Goal: Task Accomplishment & Management: Manage account settings

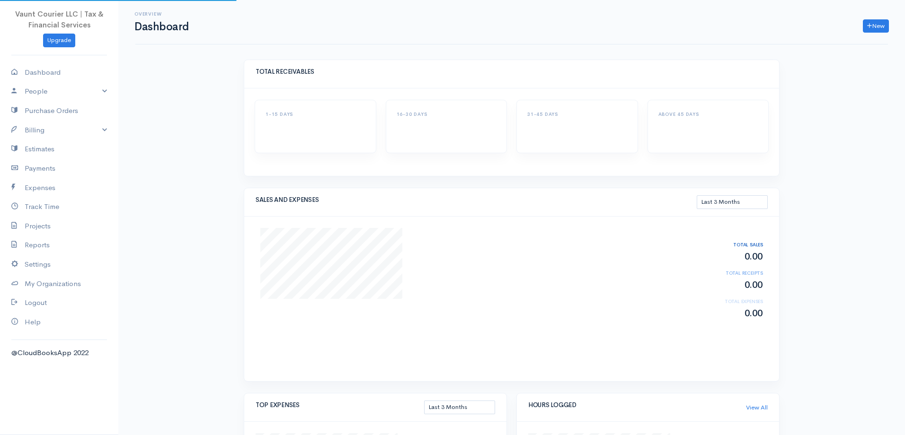
select select "90"
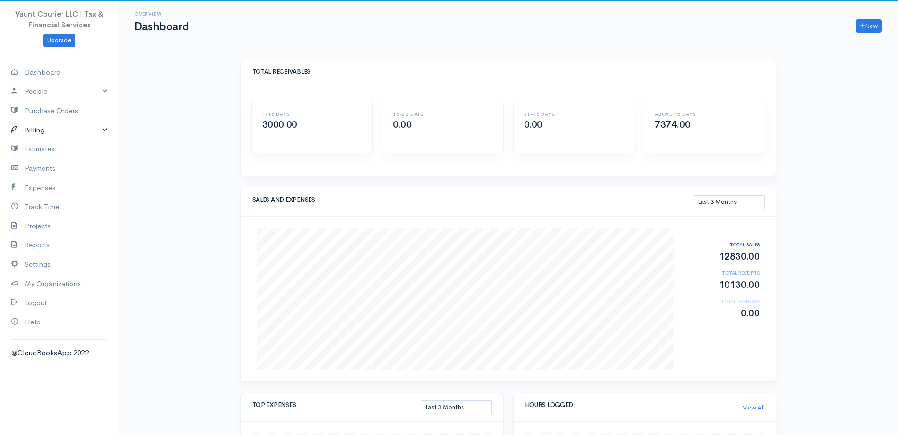
click at [104, 132] on link "Billing" at bounding box center [59, 130] width 118 height 19
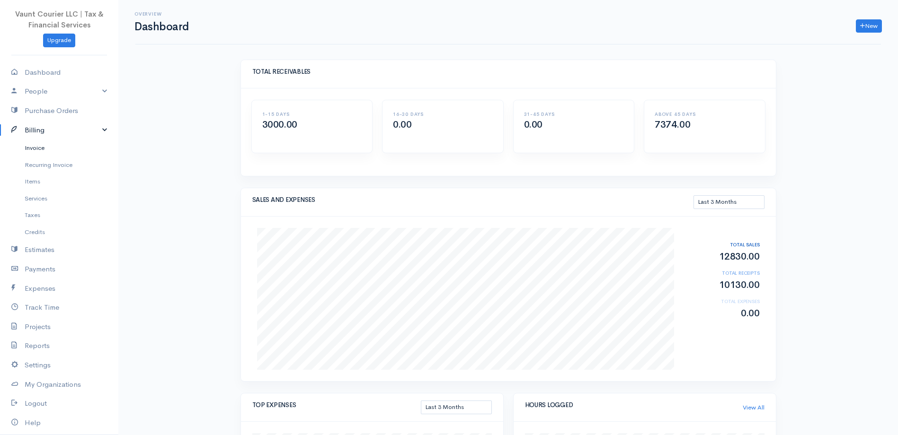
click at [52, 151] on link "Invoice" at bounding box center [59, 148] width 118 height 17
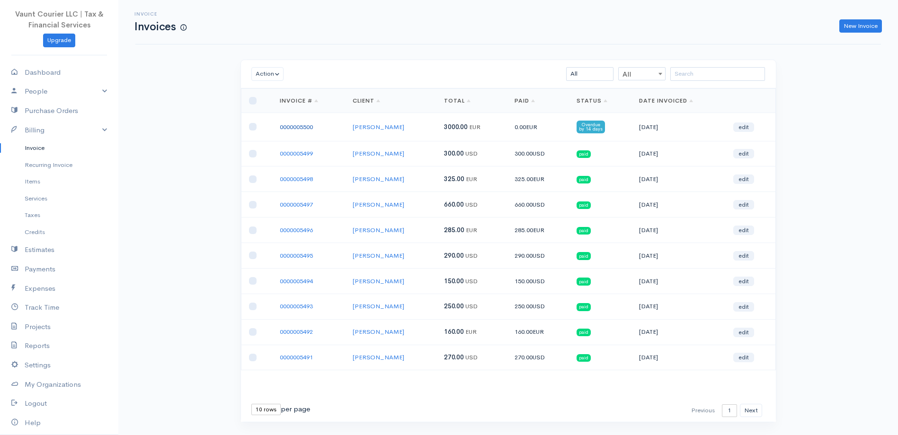
click at [300, 129] on link "0000005500" at bounding box center [296, 127] width 33 height 8
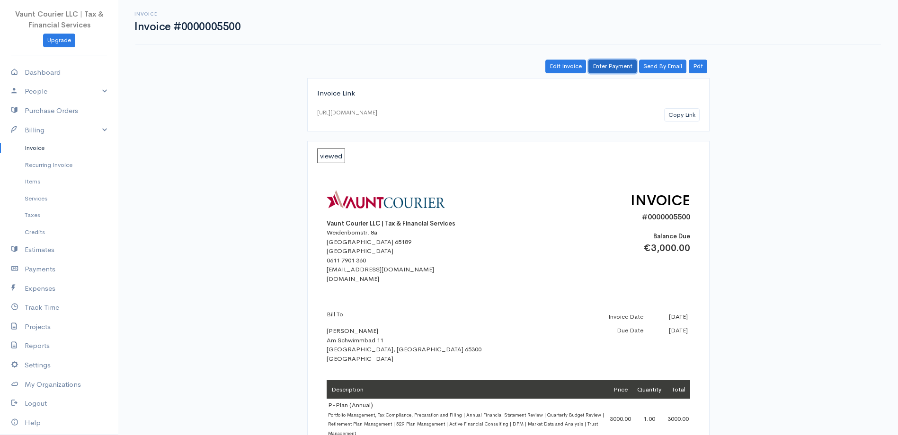
click at [607, 64] on link "Enter Payment" at bounding box center [612, 67] width 48 height 14
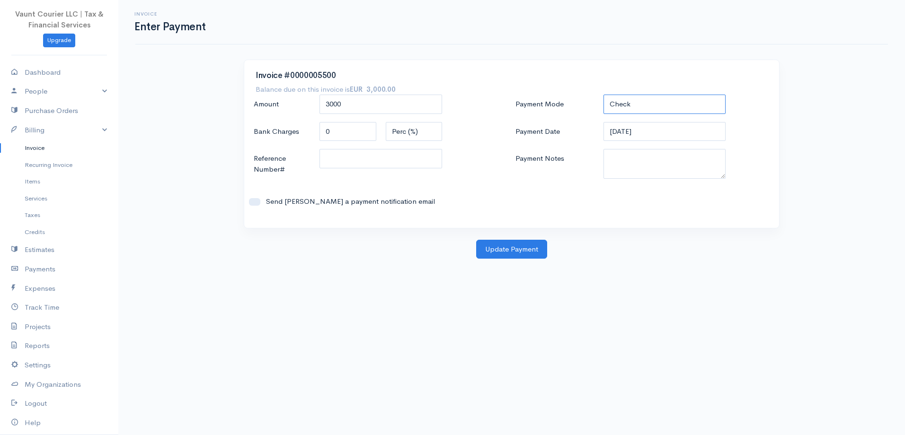
click at [627, 106] on select "Check Bank Transfer Credit Cash Debit ACH VISA MASTERCARD AMEX DISCOVER DINERS …" at bounding box center [664, 104] width 123 height 19
select select "ACH"
click at [603, 95] on select "Check Bank Transfer Credit Cash Debit ACH VISA MASTERCARD AMEX DISCOVER DINERS …" at bounding box center [664, 104] width 123 height 19
click at [512, 249] on button "Update Payment" at bounding box center [511, 249] width 71 height 19
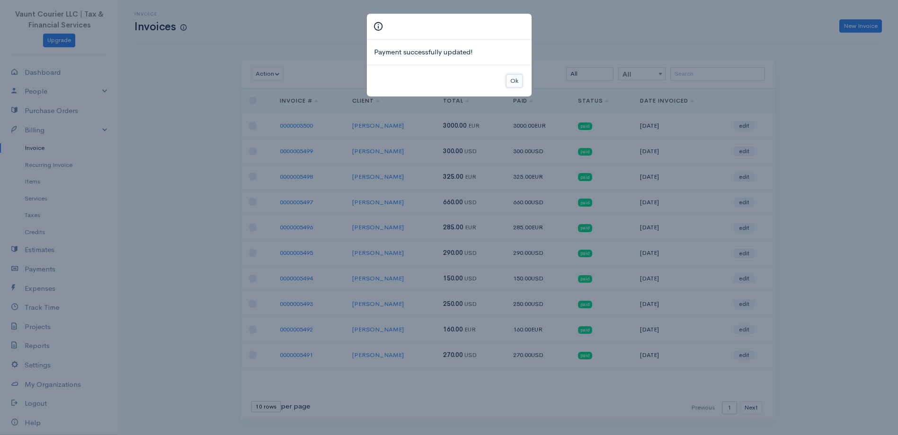
click at [519, 81] on button "Ok" at bounding box center [514, 81] width 17 height 14
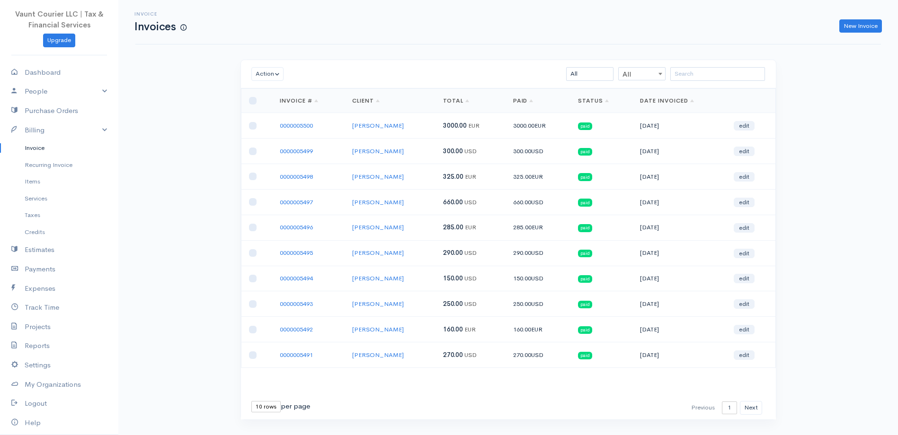
click at [37, 149] on link "Invoice" at bounding box center [59, 148] width 118 height 17
click at [747, 406] on button "Next" at bounding box center [751, 408] width 22 height 14
